Goal: Task Accomplishment & Management: Use online tool/utility

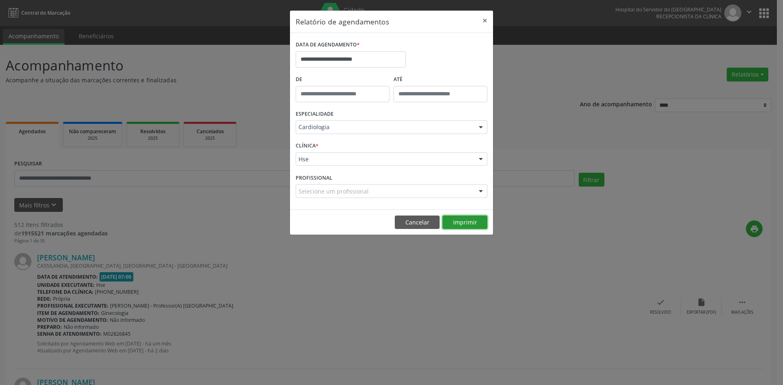
click at [468, 221] on button "Imprimir" at bounding box center [464, 223] width 45 height 14
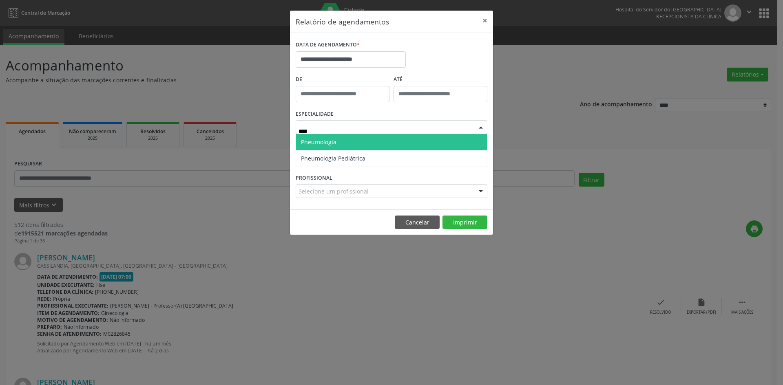
click at [369, 141] on span "Pneumologia" at bounding box center [391, 142] width 191 height 16
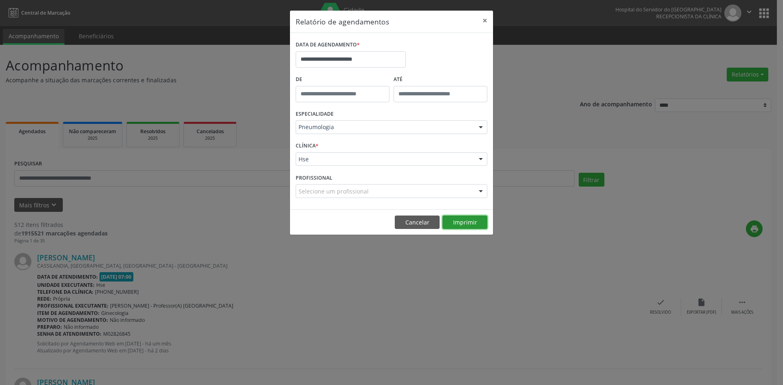
click at [466, 220] on button "Imprimir" at bounding box center [464, 223] width 45 height 14
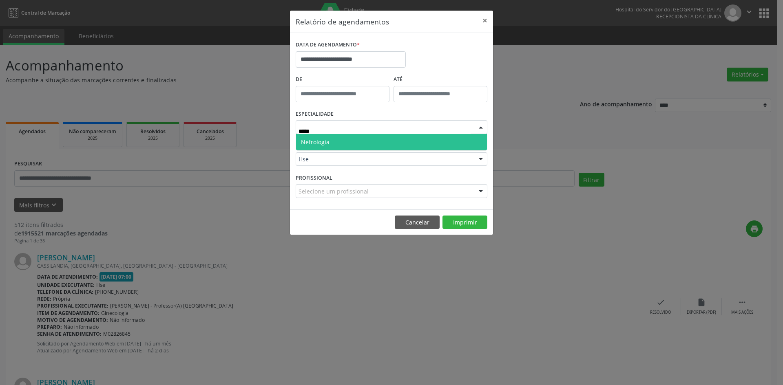
click at [373, 142] on span "Nefrologia" at bounding box center [391, 142] width 191 height 16
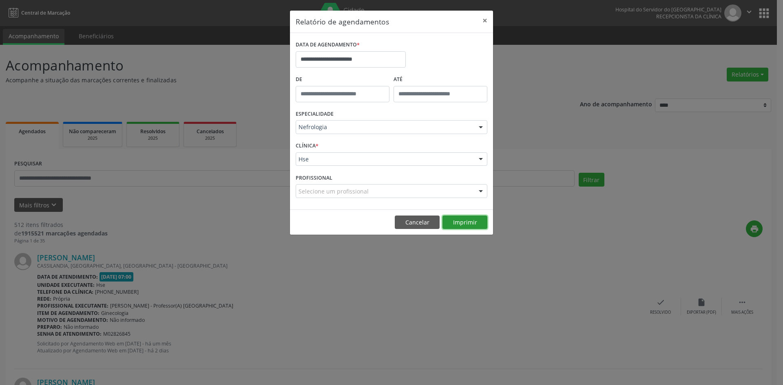
click at [461, 222] on button "Imprimir" at bounding box center [464, 223] width 45 height 14
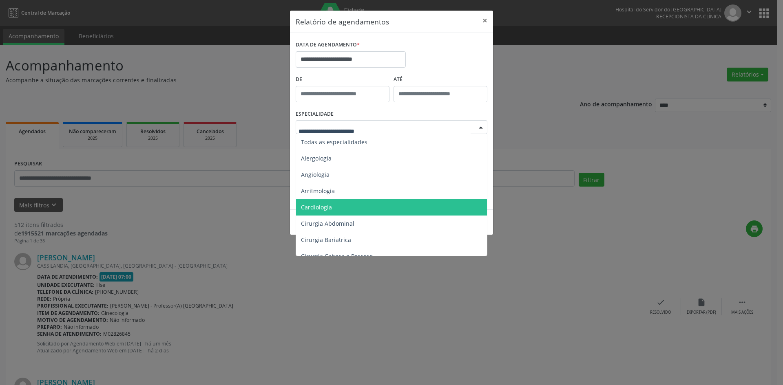
click at [353, 206] on span "Cardiologia" at bounding box center [392, 207] width 192 height 16
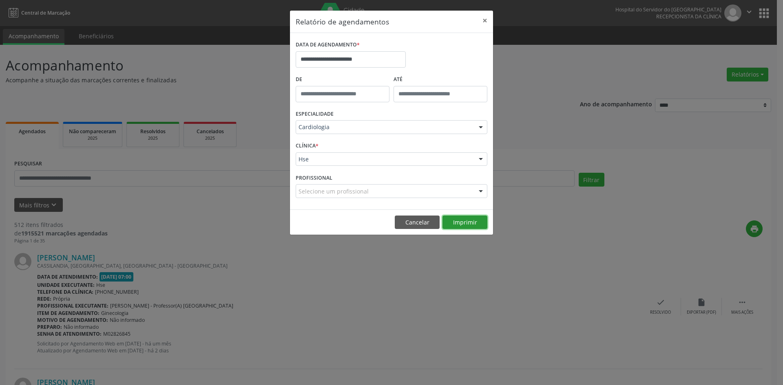
click at [459, 223] on button "Imprimir" at bounding box center [464, 223] width 45 height 14
click at [458, 222] on button "Imprimir" at bounding box center [464, 223] width 45 height 14
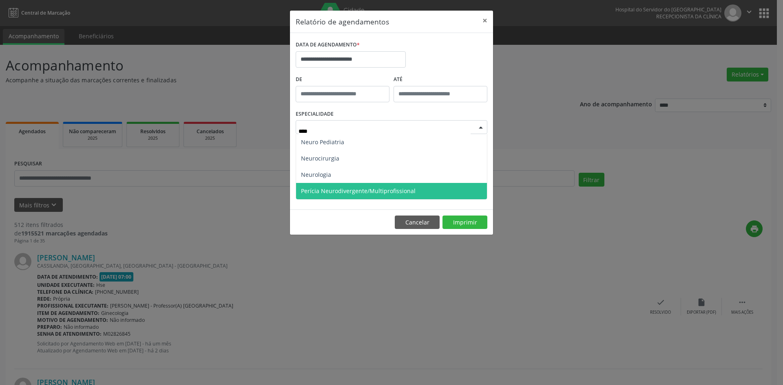
type input "*****"
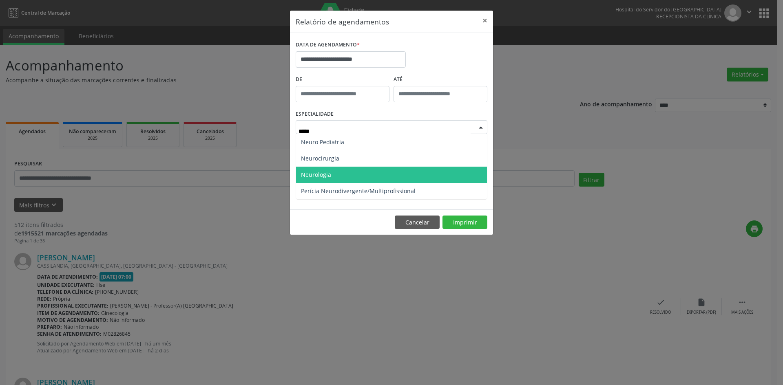
click at [385, 175] on span "Neurologia" at bounding box center [391, 175] width 191 height 16
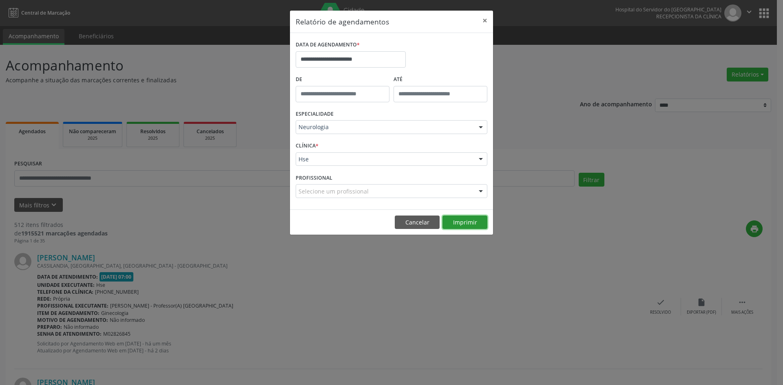
click at [464, 223] on button "Imprimir" at bounding box center [464, 223] width 45 height 14
